Goal: Navigation & Orientation: Find specific page/section

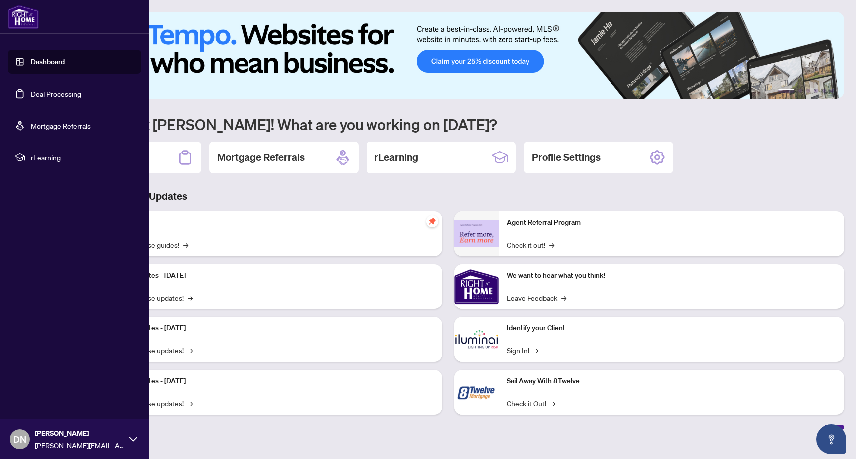
click at [43, 94] on link "Deal Processing" at bounding box center [56, 93] width 50 height 9
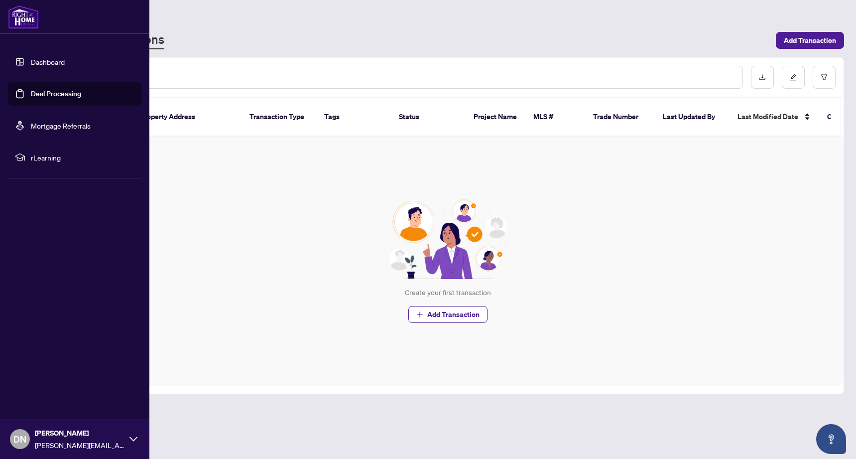
click at [47, 125] on link "Mortgage Referrals" at bounding box center [61, 125] width 60 height 9
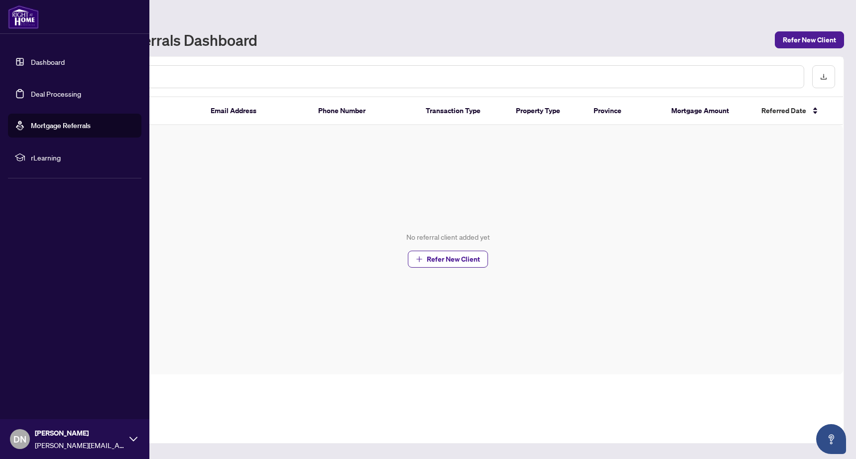
click at [20, 159] on icon at bounding box center [20, 157] width 10 height 10
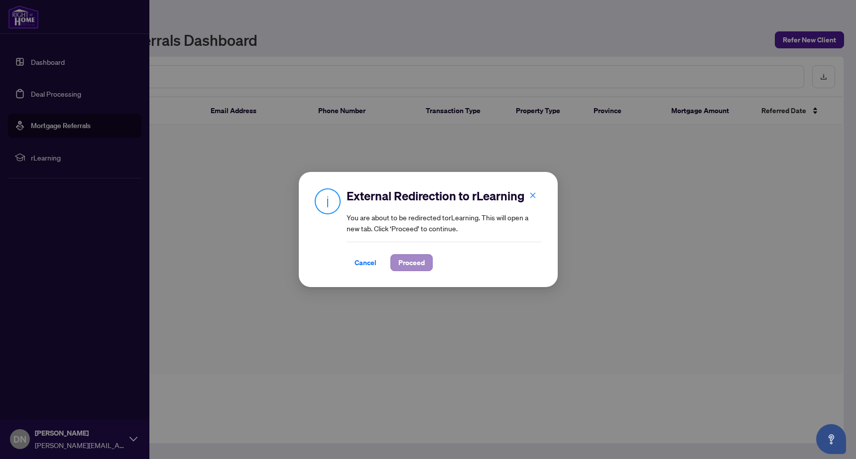
click at [416, 261] on span "Proceed" at bounding box center [411, 263] width 26 height 16
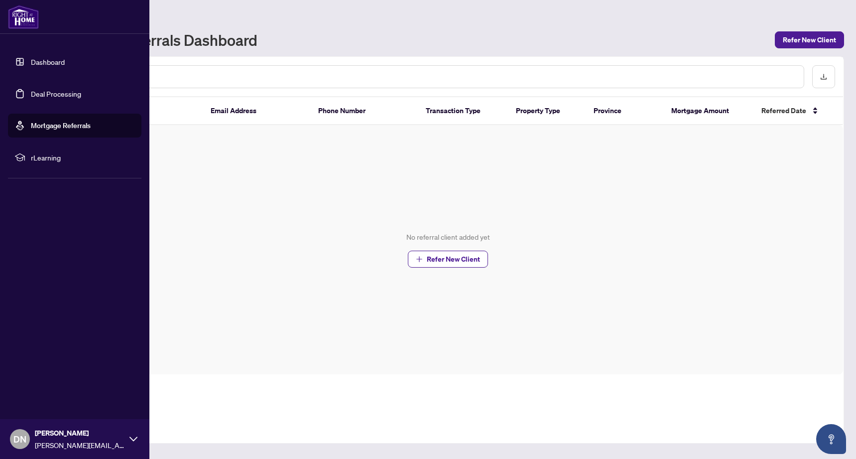
click at [50, 66] on link "Dashboard" at bounding box center [48, 61] width 34 height 9
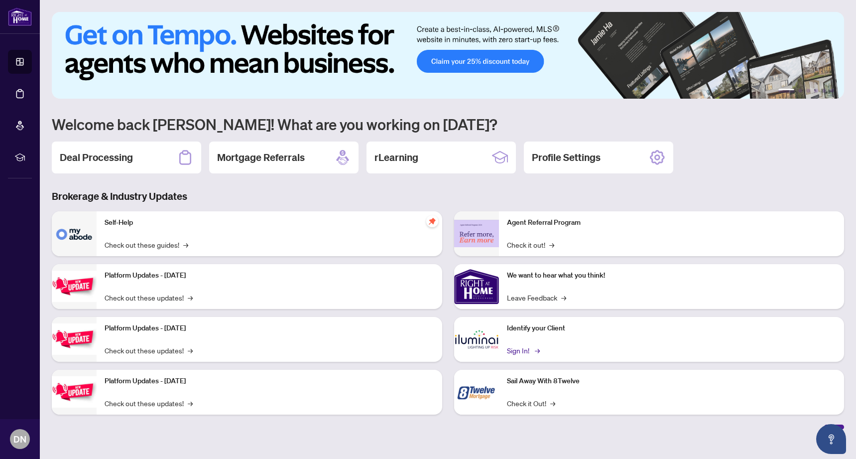
click at [515, 352] on link "Sign In! →" at bounding box center [522, 350] width 31 height 11
